Goal: Information Seeking & Learning: Learn about a topic

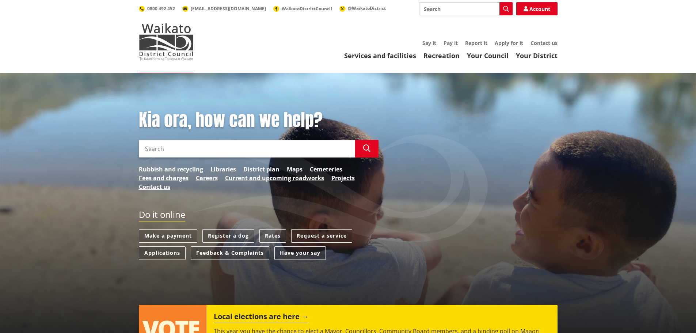
click at [261, 168] on link "District plan" at bounding box center [261, 169] width 36 height 9
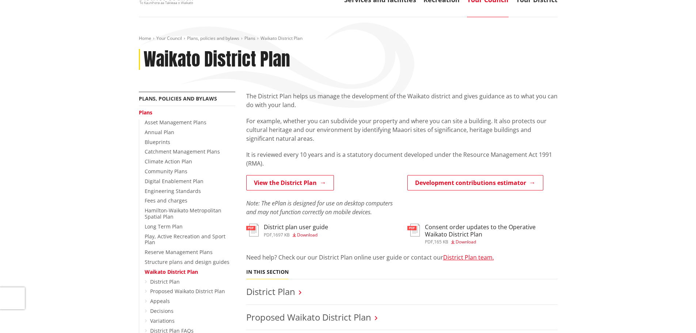
scroll to position [110, 0]
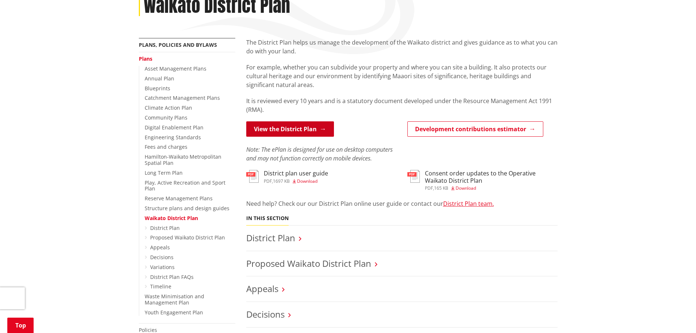
click at [285, 129] on link "View the District Plan" at bounding box center [290, 128] width 88 height 15
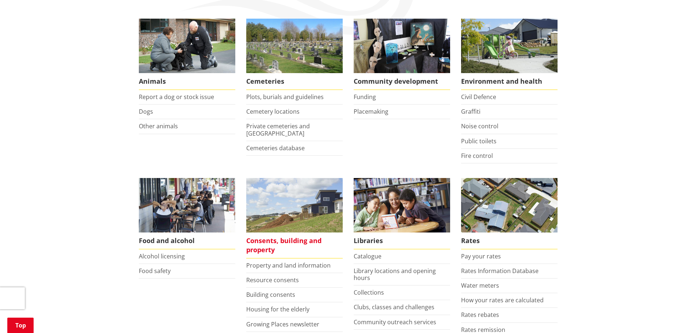
scroll to position [146, 0]
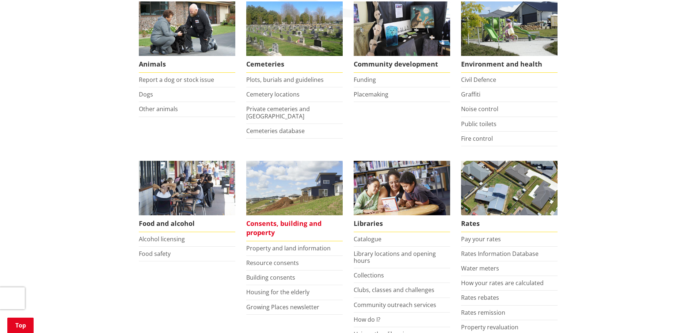
click at [267, 226] on span "Consents, building and property" at bounding box center [294, 228] width 96 height 26
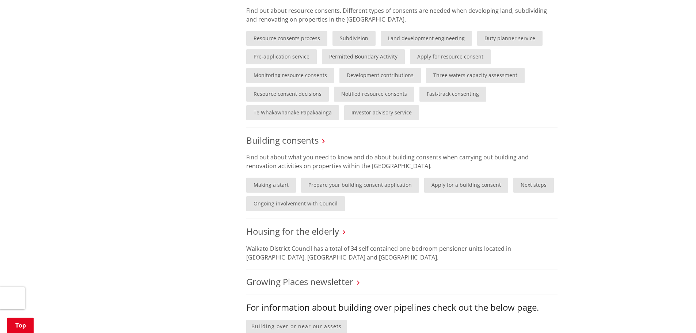
scroll to position [475, 0]
click at [268, 185] on link "Making a start" at bounding box center [271, 185] width 50 height 15
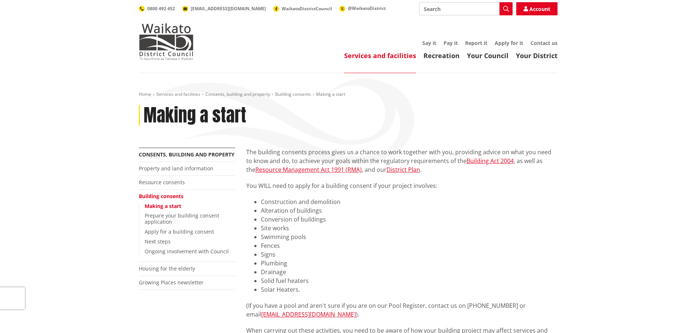
click at [373, 55] on link "Services and facilities" at bounding box center [380, 55] width 72 height 9
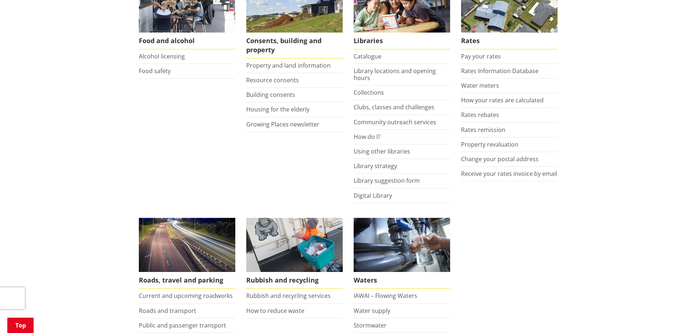
scroll to position [256, 0]
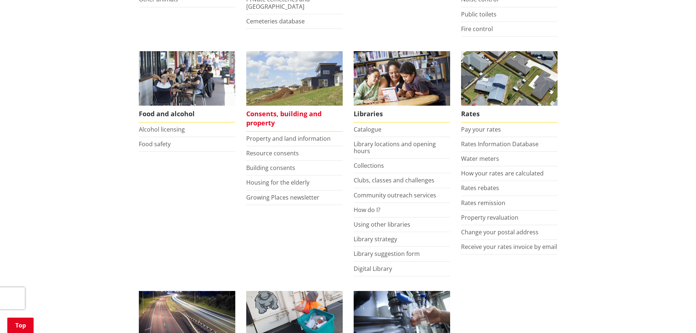
click at [258, 117] on span "Consents, building and property" at bounding box center [294, 119] width 96 height 26
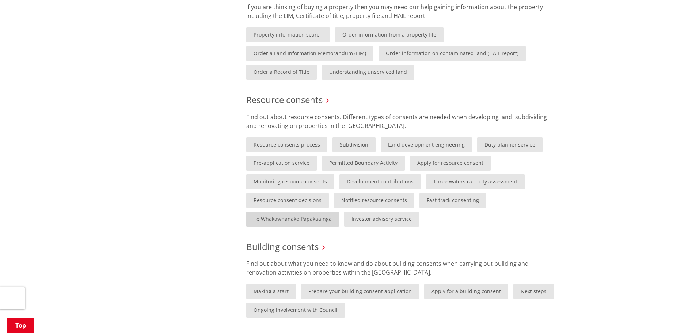
scroll to position [365, 0]
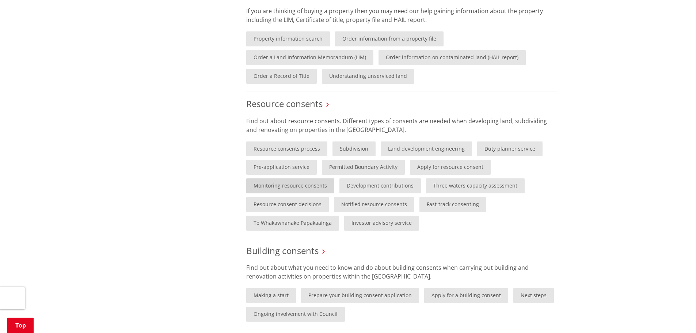
click at [278, 183] on link "Monitoring resource consents" at bounding box center [290, 185] width 88 height 15
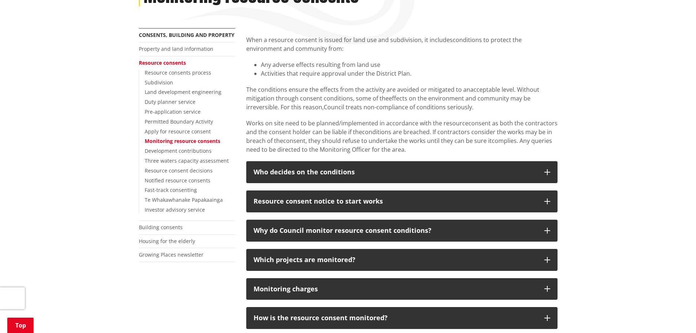
scroll to position [37, 0]
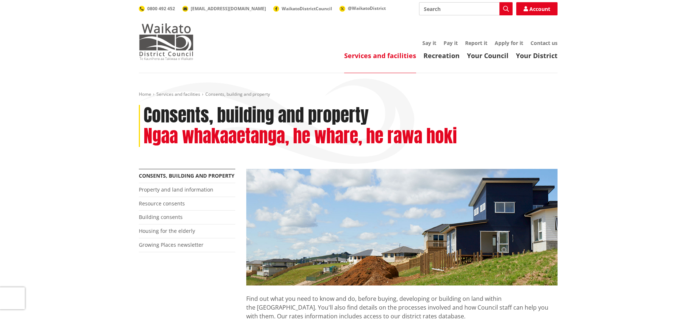
click at [161, 44] on img at bounding box center [166, 41] width 55 height 37
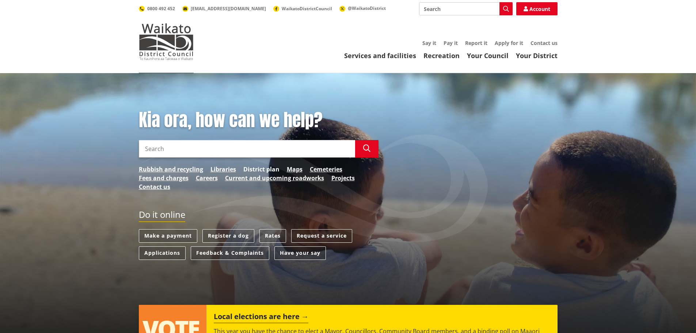
click at [251, 165] on link "District plan" at bounding box center [261, 169] width 36 height 9
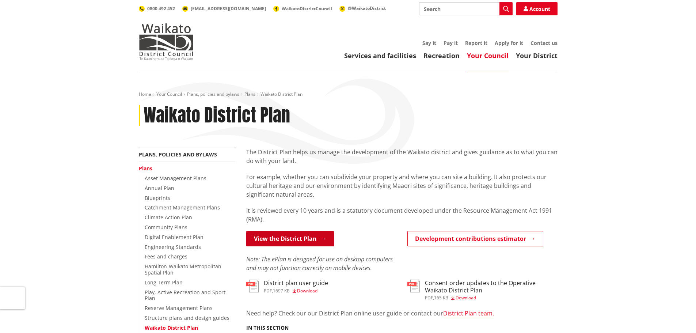
click at [309, 236] on link "View the District Plan" at bounding box center [290, 238] width 88 height 15
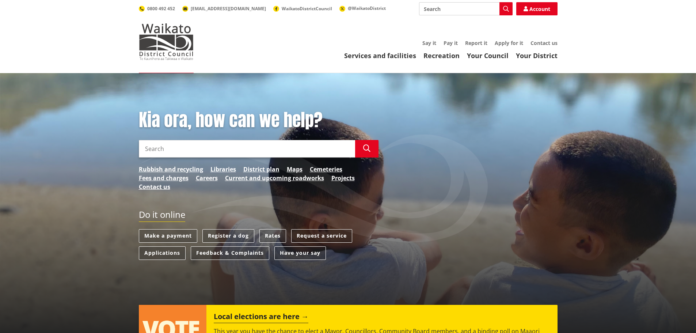
click at [264, 166] on link "District plan" at bounding box center [261, 169] width 36 height 9
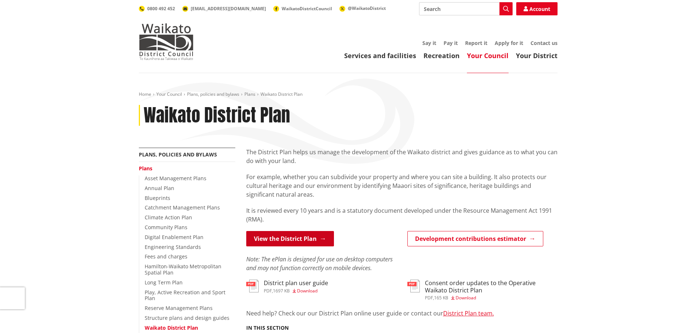
click at [293, 240] on link "View the District Plan" at bounding box center [290, 238] width 88 height 15
